Goal: Information Seeking & Learning: Learn about a topic

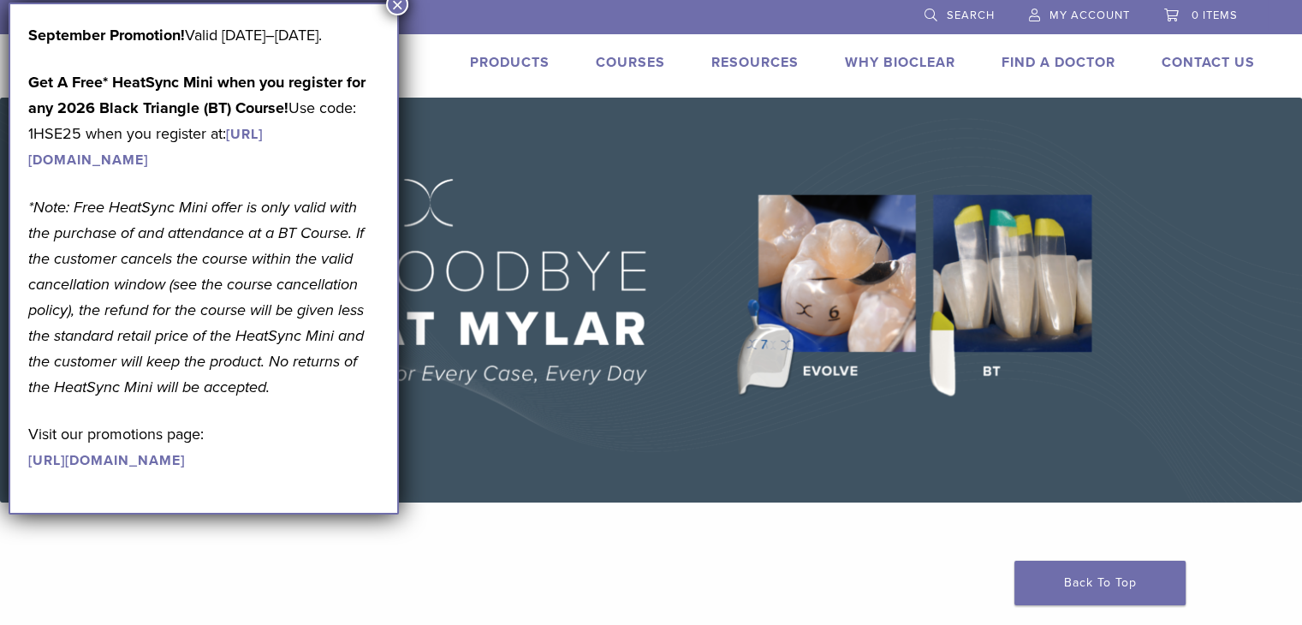
click at [397, 4] on button "×" at bounding box center [397, 4] width 22 height 22
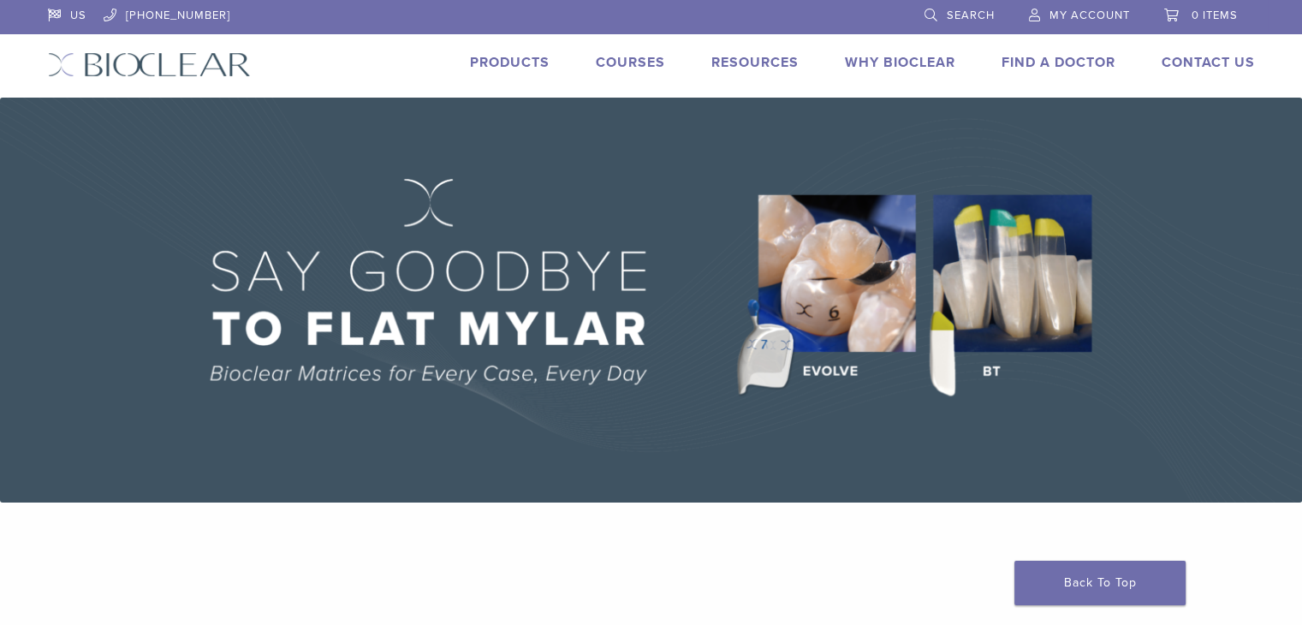
click at [876, 62] on link "Why Bioclear" at bounding box center [900, 62] width 110 height 17
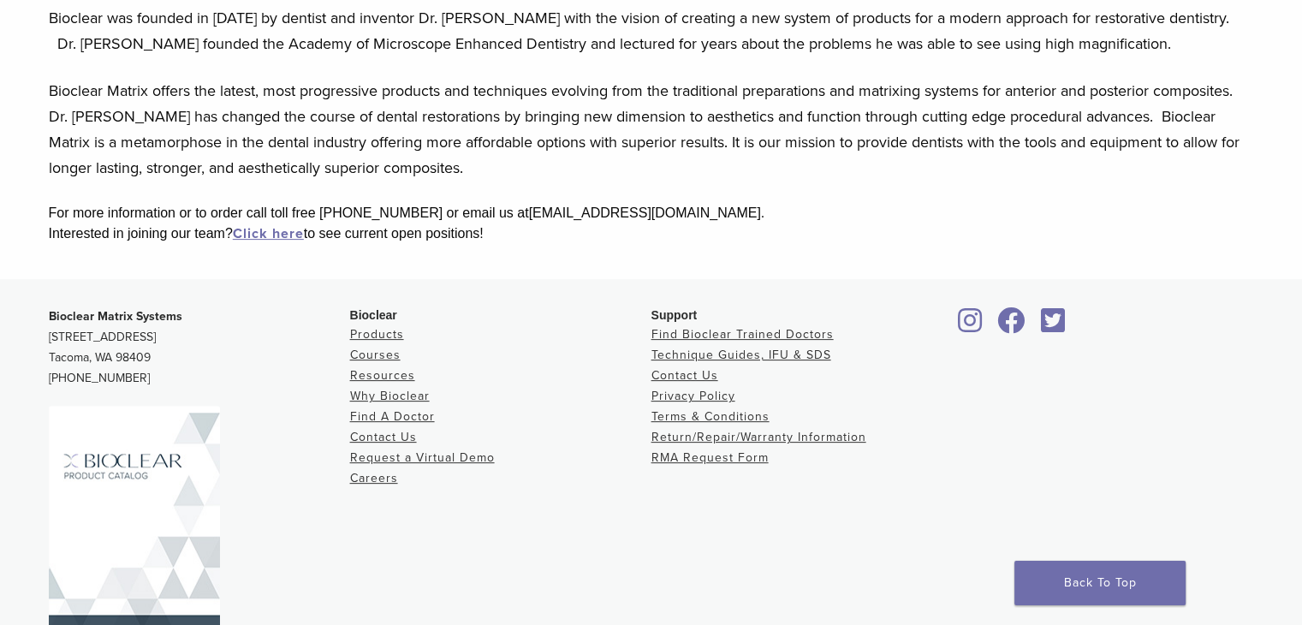
scroll to position [491, 0]
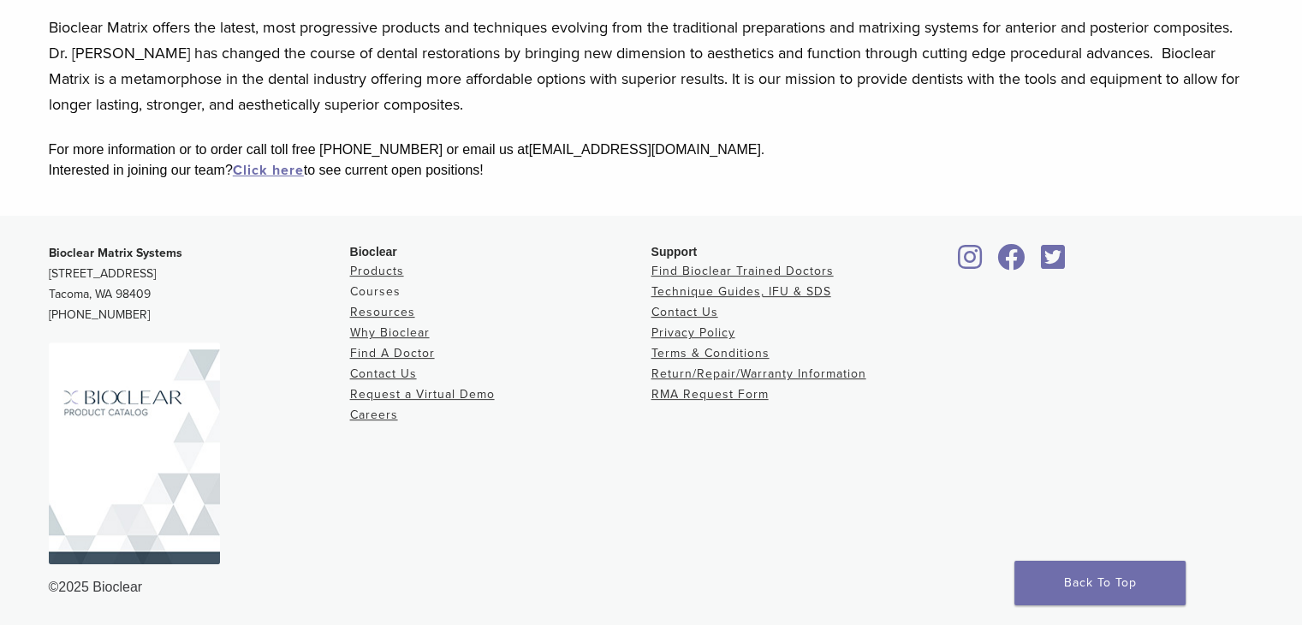
click at [385, 288] on link "Courses" at bounding box center [375, 291] width 50 height 15
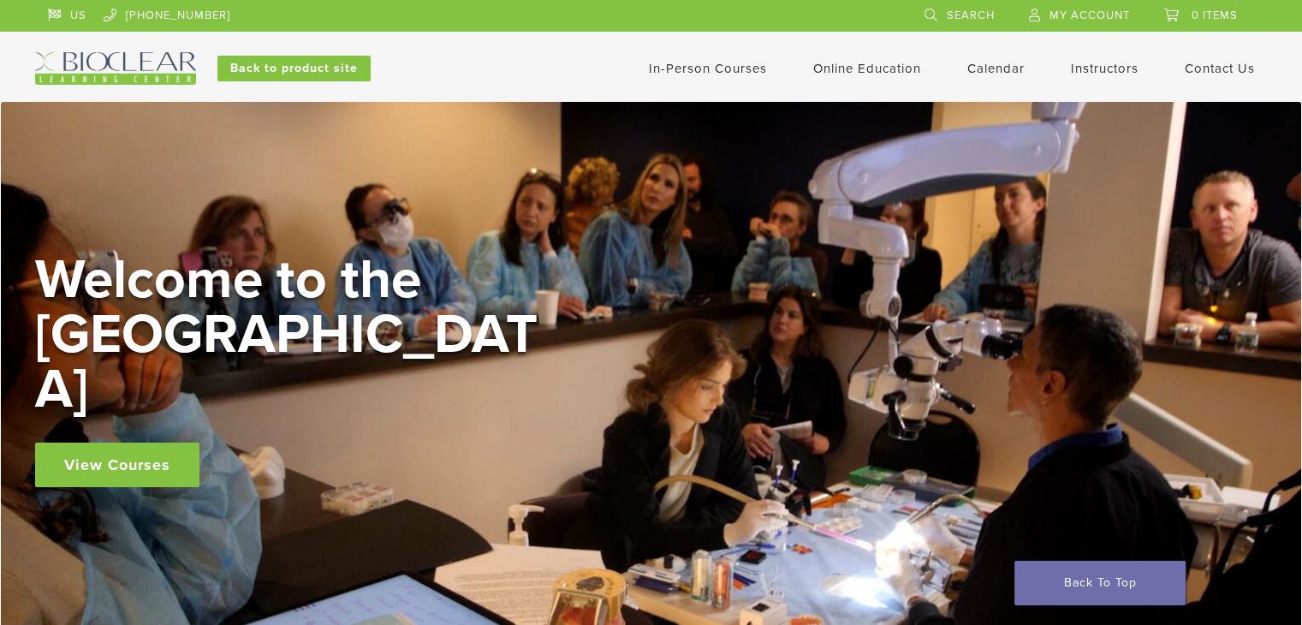
click at [137, 442] on link "View Courses" at bounding box center [117, 464] width 164 height 45
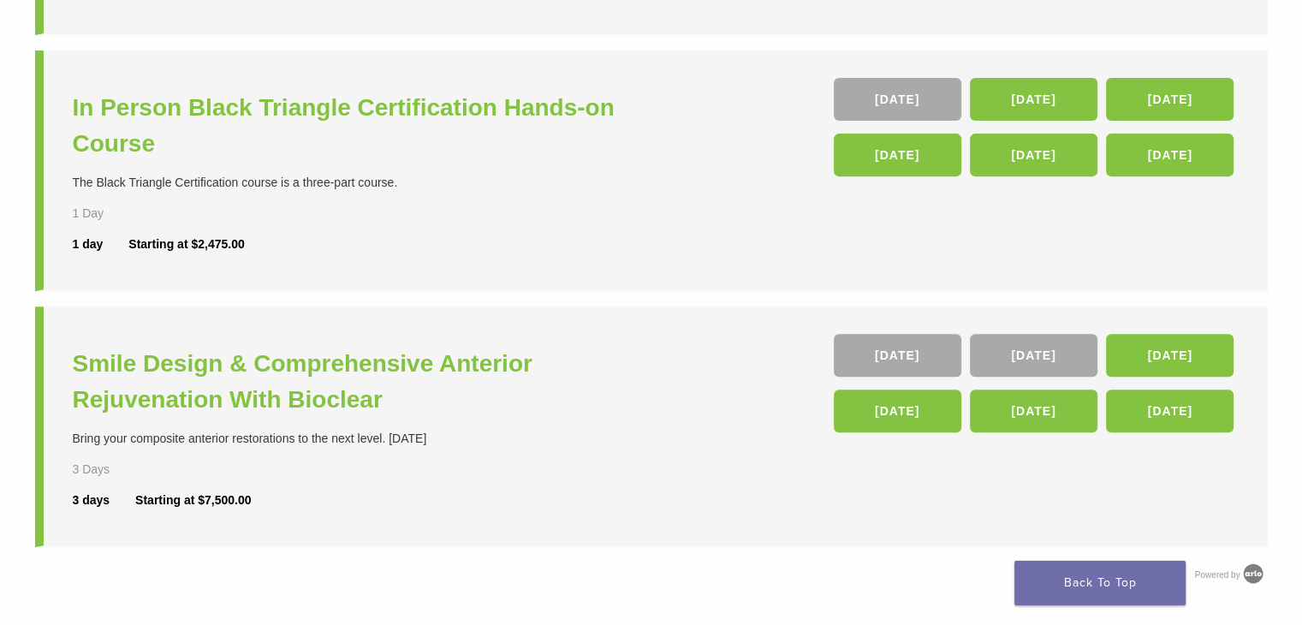
scroll to position [685, 0]
